Goal: Transaction & Acquisition: Book appointment/travel/reservation

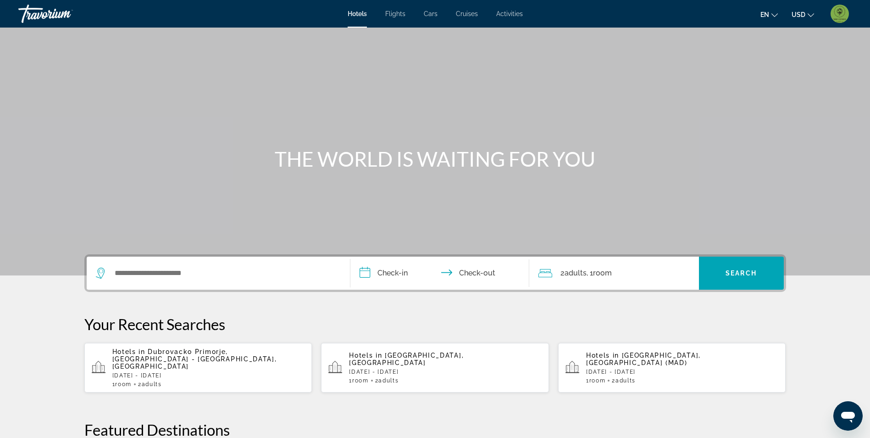
click at [514, 11] on span "Activities" at bounding box center [509, 13] width 27 height 7
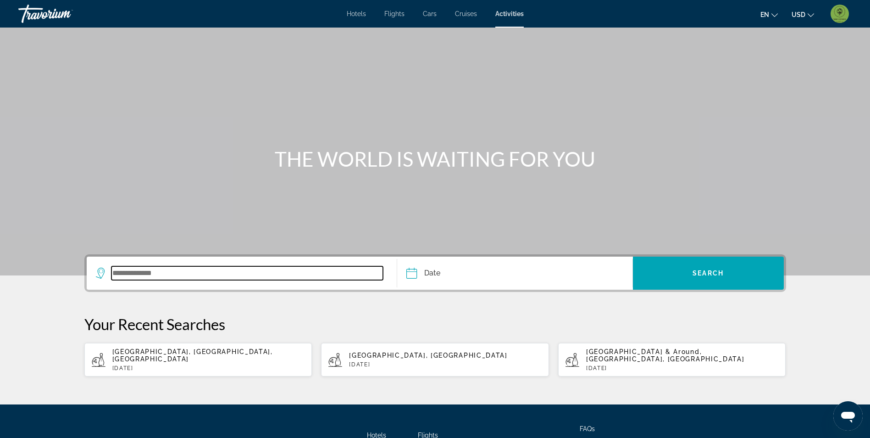
click at [202, 273] on input "Search widget" at bounding box center [247, 273] width 272 height 14
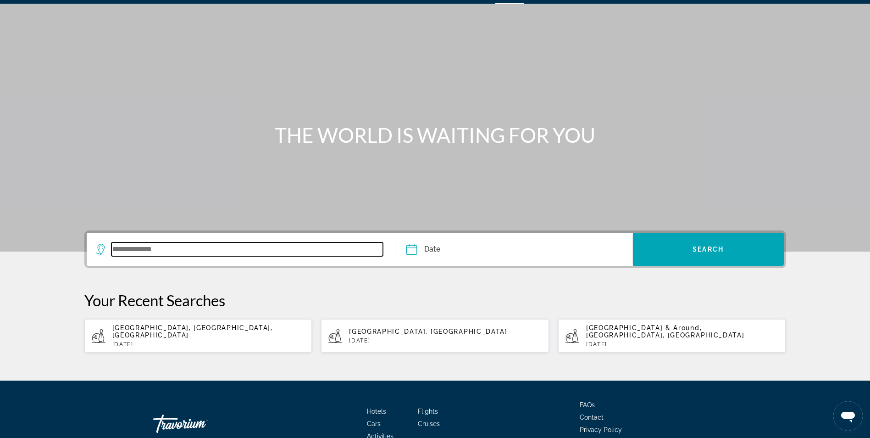
scroll to position [72, 0]
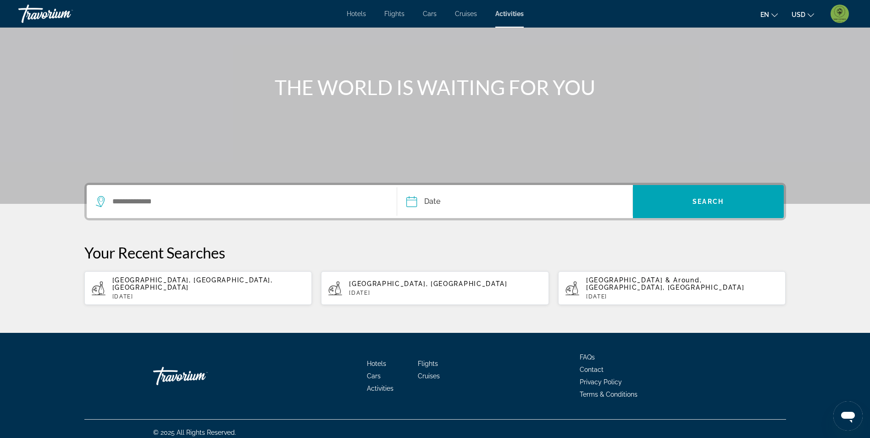
click at [195, 279] on span "[GEOGRAPHIC_DATA], [GEOGRAPHIC_DATA], [GEOGRAPHIC_DATA]" at bounding box center [192, 283] width 161 height 15
type input "**********"
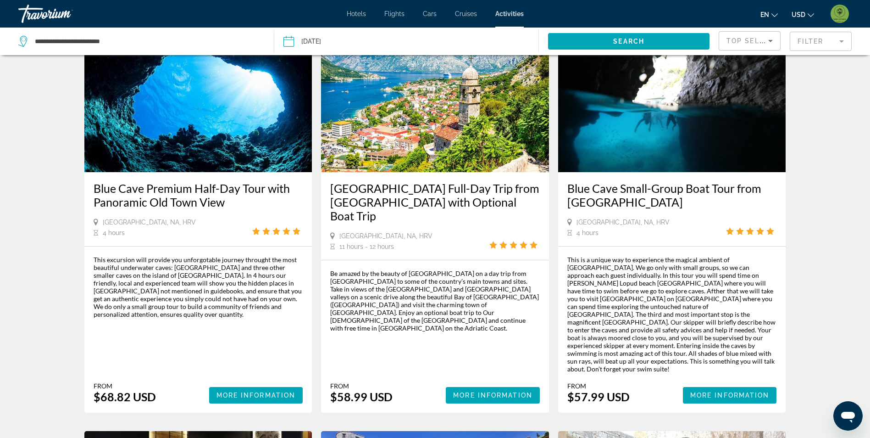
scroll to position [46, 0]
